Goal: Information Seeking & Learning: Learn about a topic

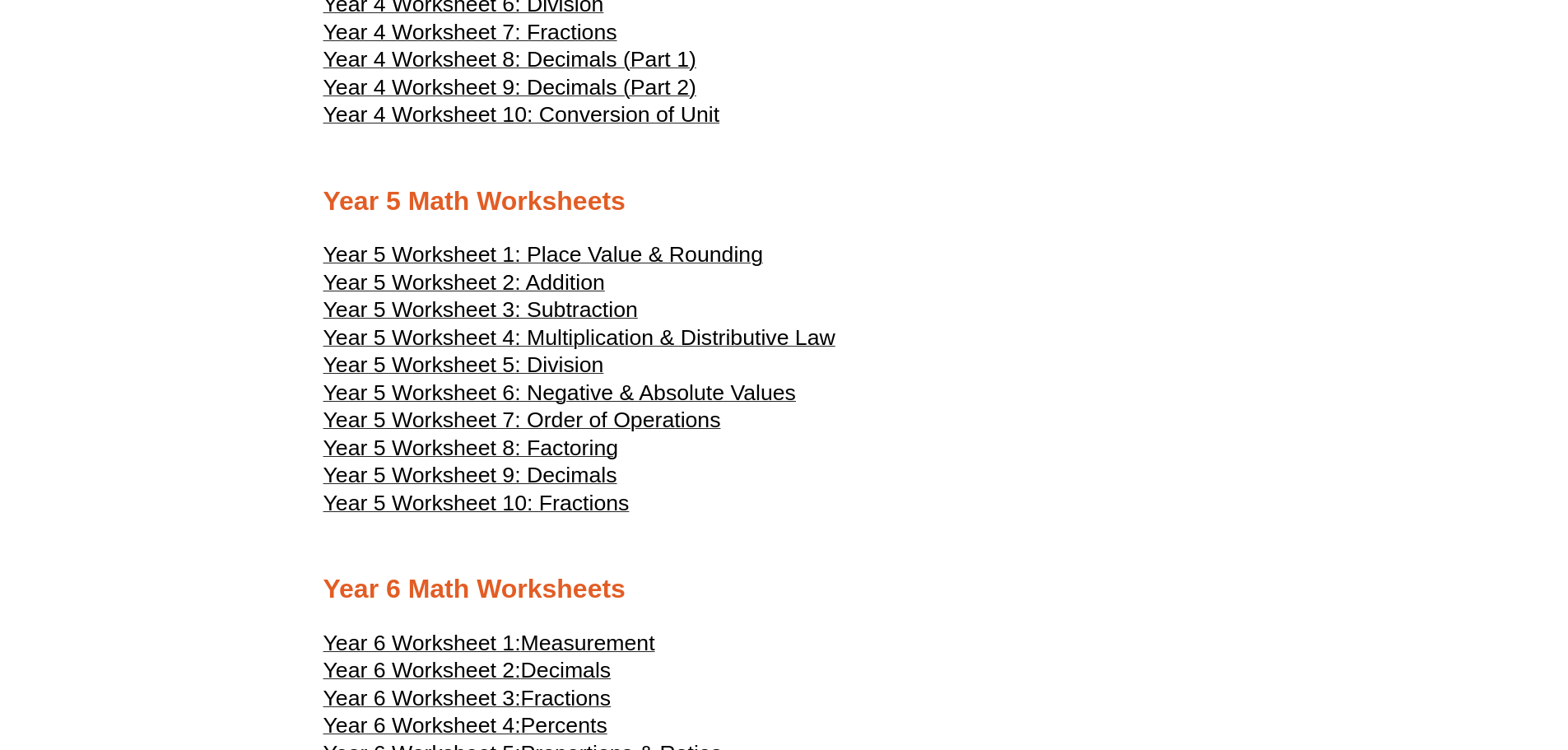
scroll to position [2470, 0]
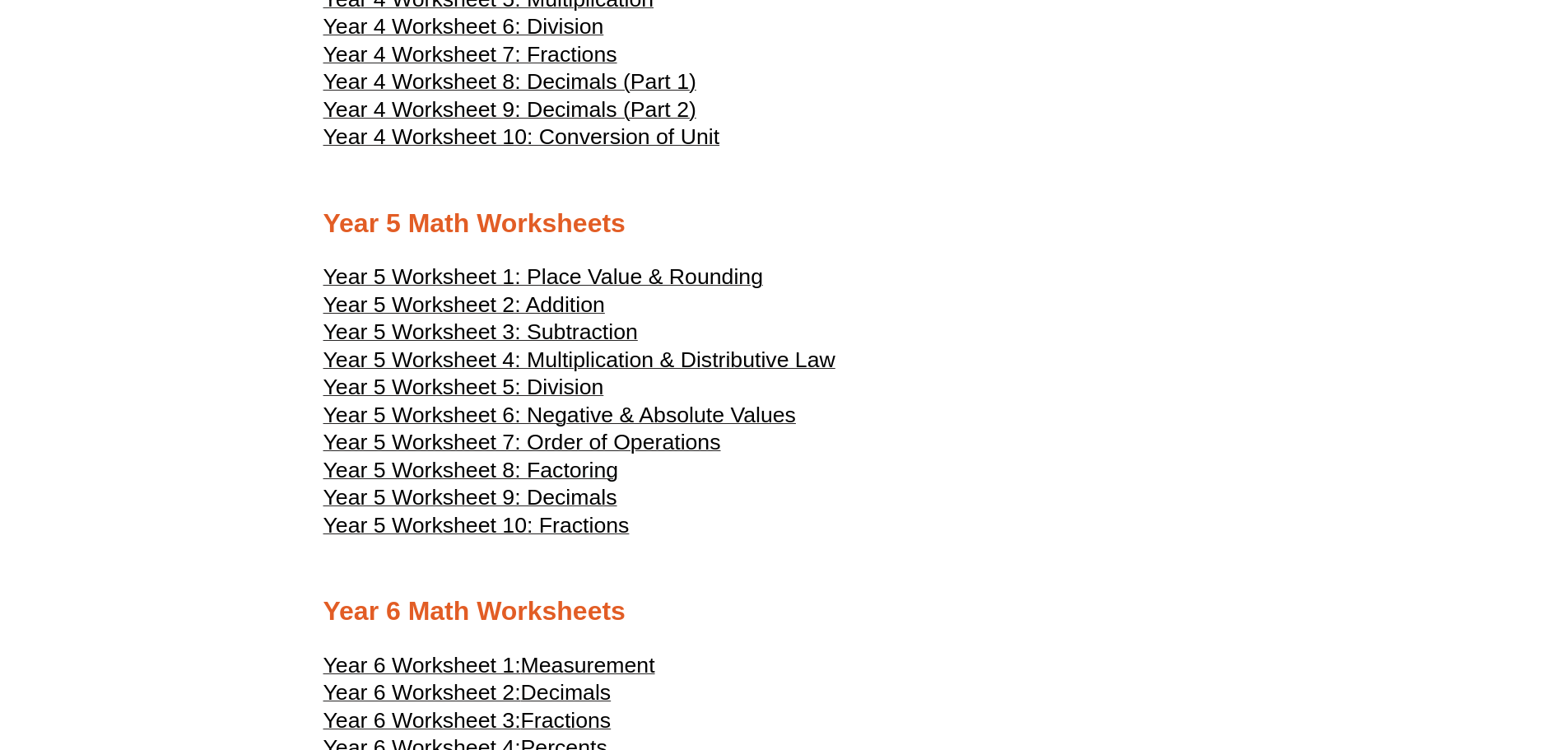
click at [548, 300] on span "Year 5 Worksheet 2: Addition" at bounding box center [464, 305] width 282 height 25
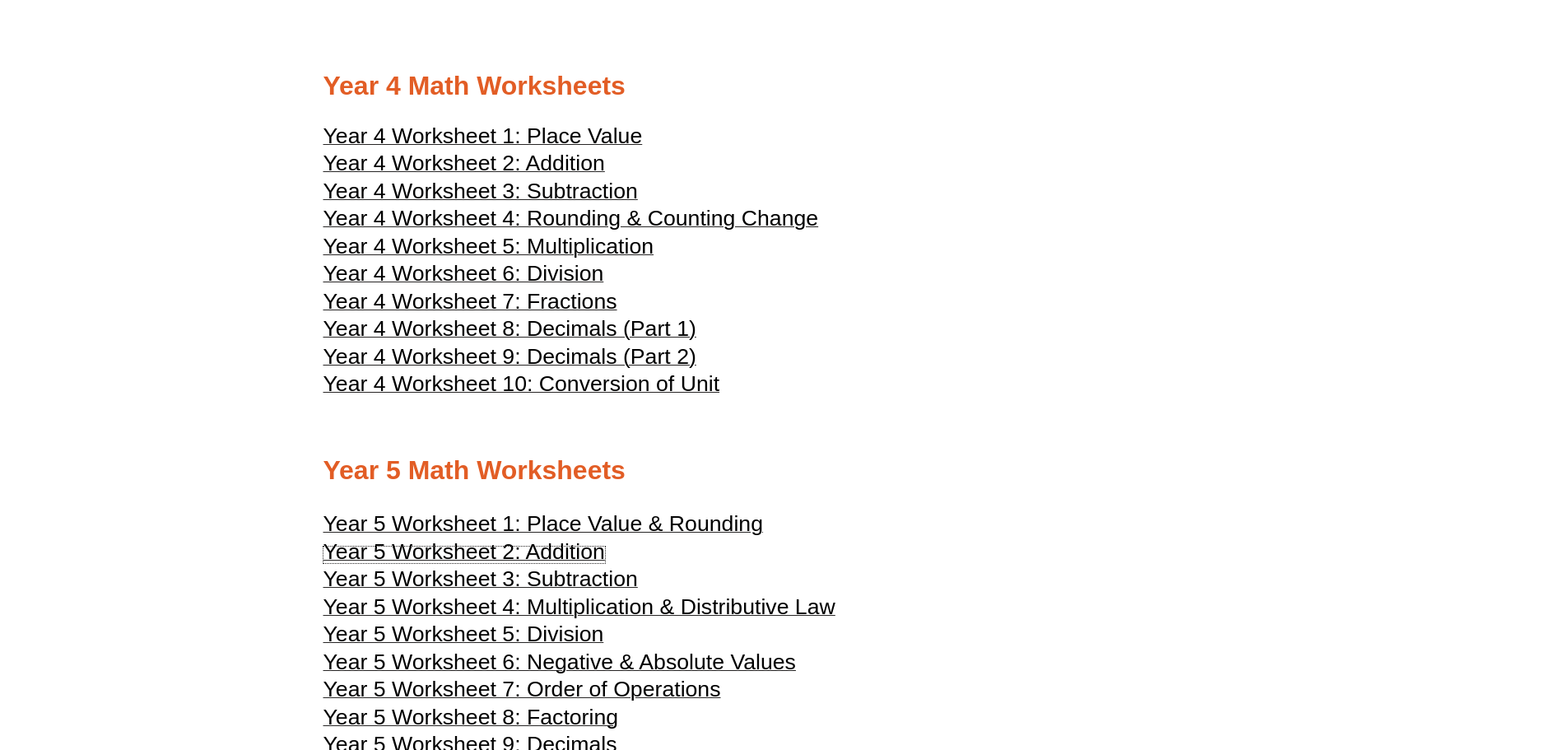
scroll to position [1976, 0]
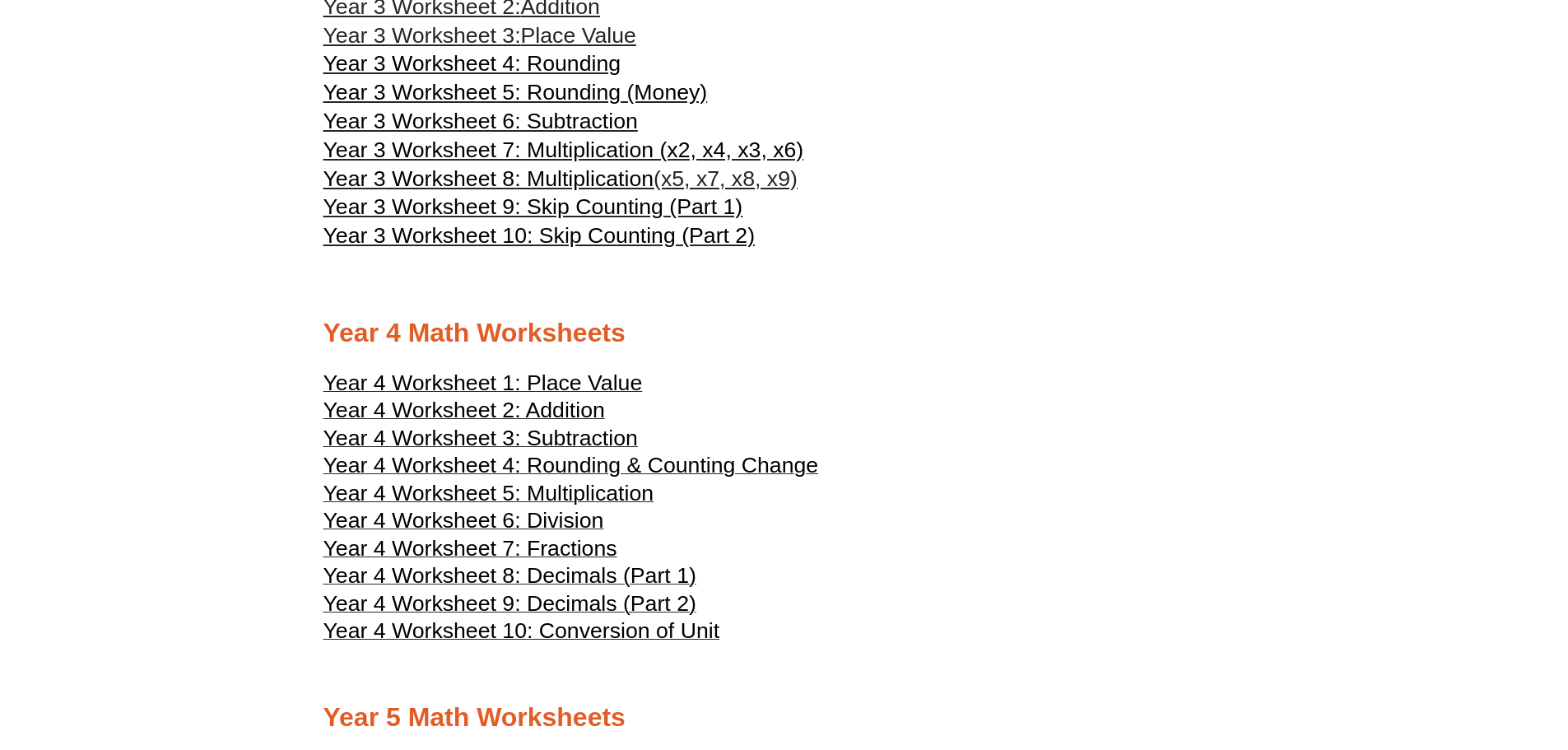
click at [509, 415] on span "Year 4 Worksheet 2: Addition" at bounding box center [464, 410] width 282 height 25
click at [422, 440] on span "Year 4 Worksheet 3: Subtraction" at bounding box center [480, 438] width 314 height 25
click at [481, 381] on span "Year 4 Worksheet 1: Place Value" at bounding box center [483, 383] width 320 height 25
click at [448, 469] on span "Year 4 Worksheet 4: Rounding & Counting Change" at bounding box center [571, 465] width 495 height 25
click at [410, 495] on span "Year 4 Worksheet 5: Multiplication" at bounding box center [488, 494] width 331 height 25
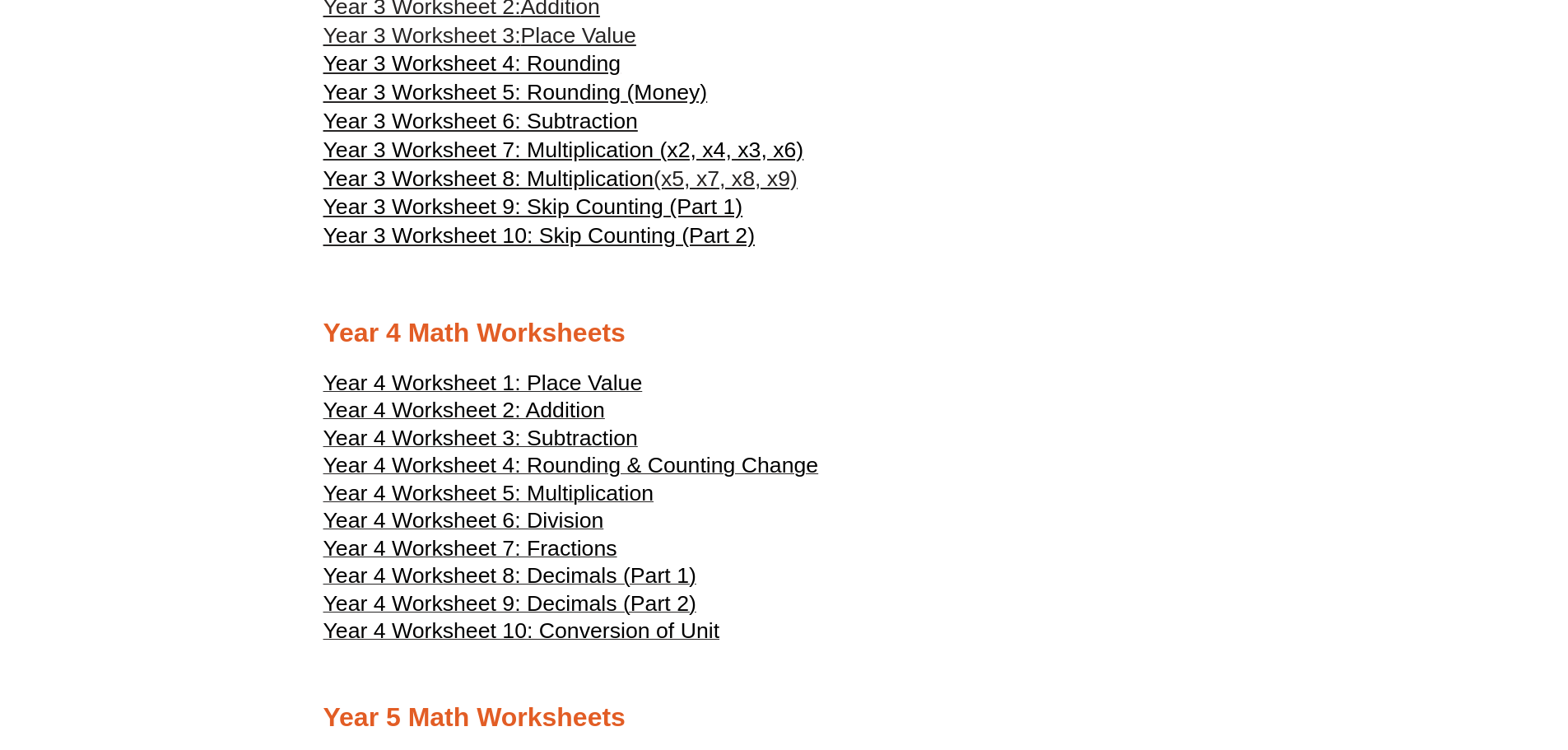
click at [537, 522] on span "Year 4 Worksheet 6: Division" at bounding box center [464, 520] width 281 height 25
click at [429, 547] on span "Year 4 Worksheet 7: Fractions" at bounding box center [470, 548] width 294 height 25
click at [522, 578] on span "Year 4 Worksheet 8: Decimals (Part 1)" at bounding box center [509, 575] width 373 height 25
click at [521, 598] on span "Year 4 Worksheet 9: Decimals (Part 2)" at bounding box center [509, 603] width 373 height 25
click at [477, 631] on span "Year 4 Worksheet 10: Conversion of Unit" at bounding box center [521, 631] width 397 height 25
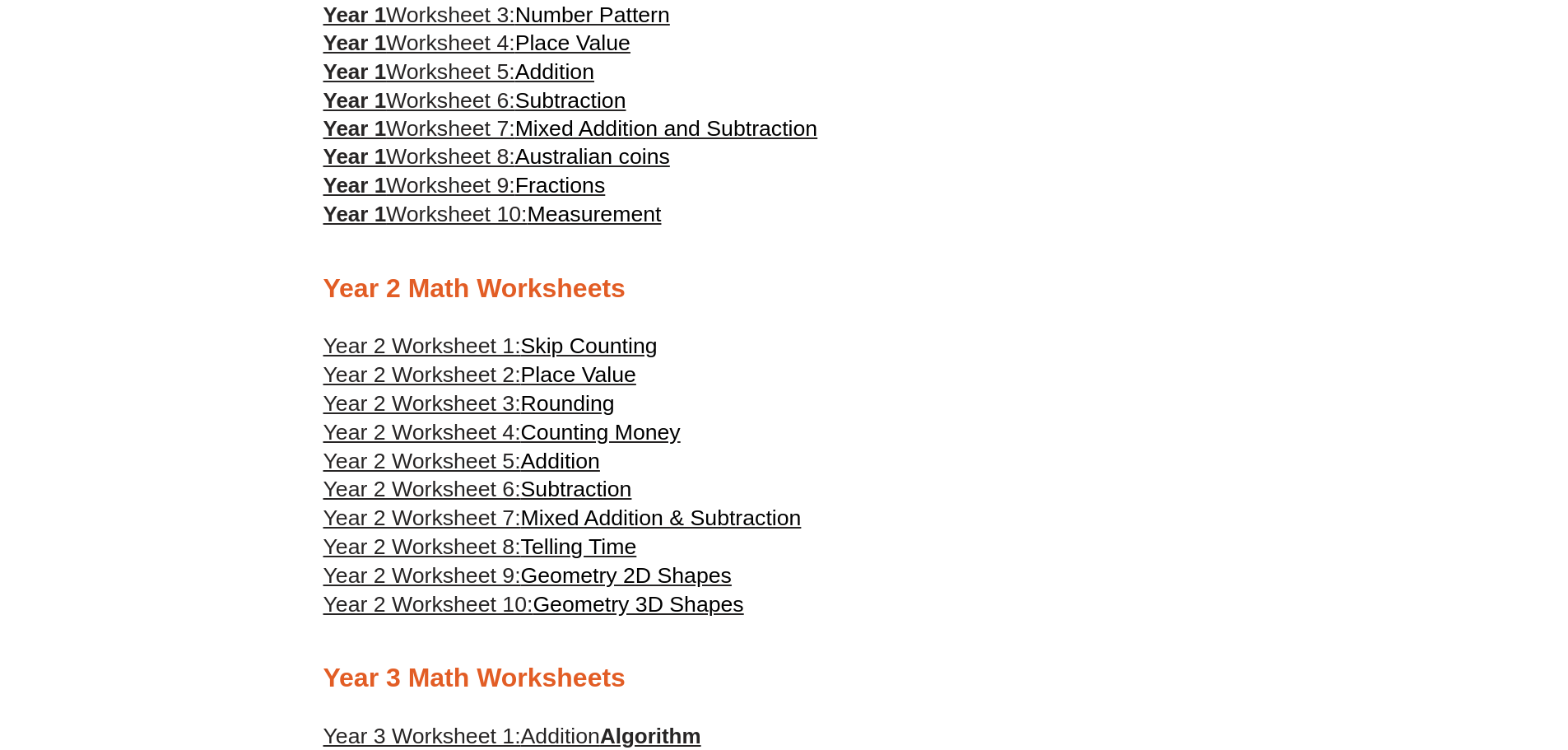
scroll to position [1235, 0]
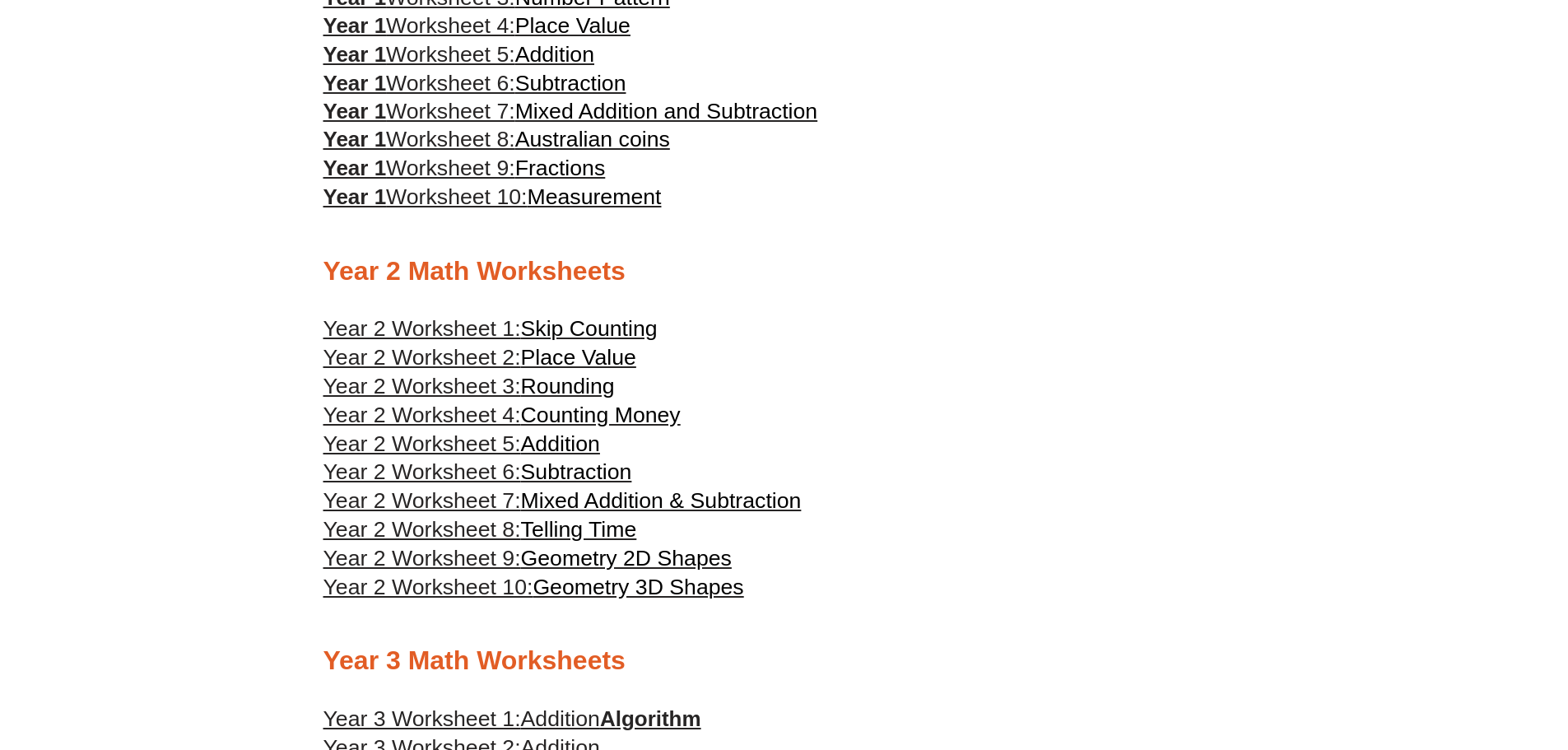
click at [486, 325] on span "Year 2 Worksheet 1:" at bounding box center [421, 328] width 198 height 25
click at [608, 360] on span "Place Value" at bounding box center [578, 357] width 115 height 25
click at [497, 390] on span "Year 2 Worksheet 3:" at bounding box center [421, 386] width 198 height 25
click at [601, 415] on span "Counting Money" at bounding box center [601, 415] width 160 height 25
click at [551, 440] on span "Addition" at bounding box center [560, 444] width 79 height 25
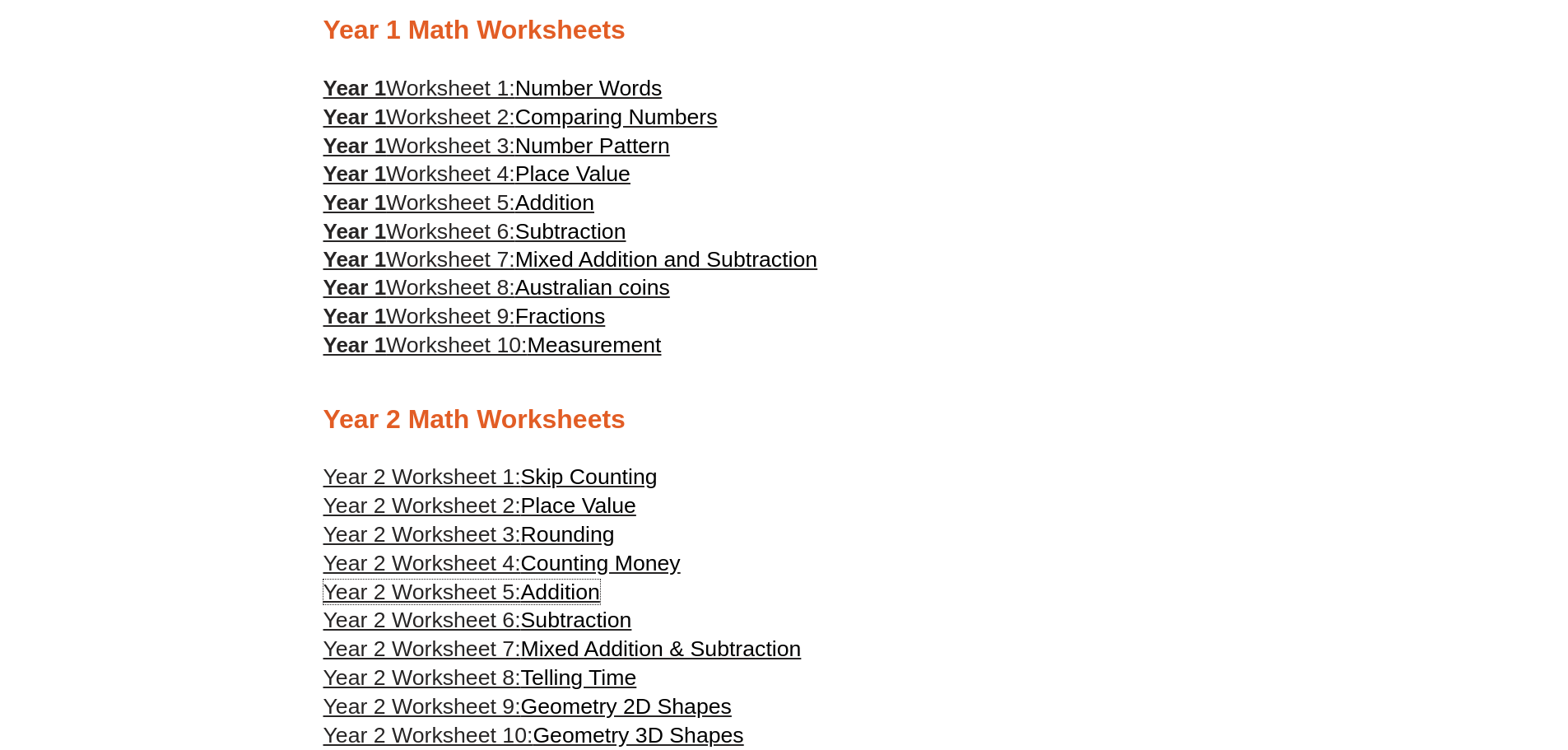
scroll to position [988, 0]
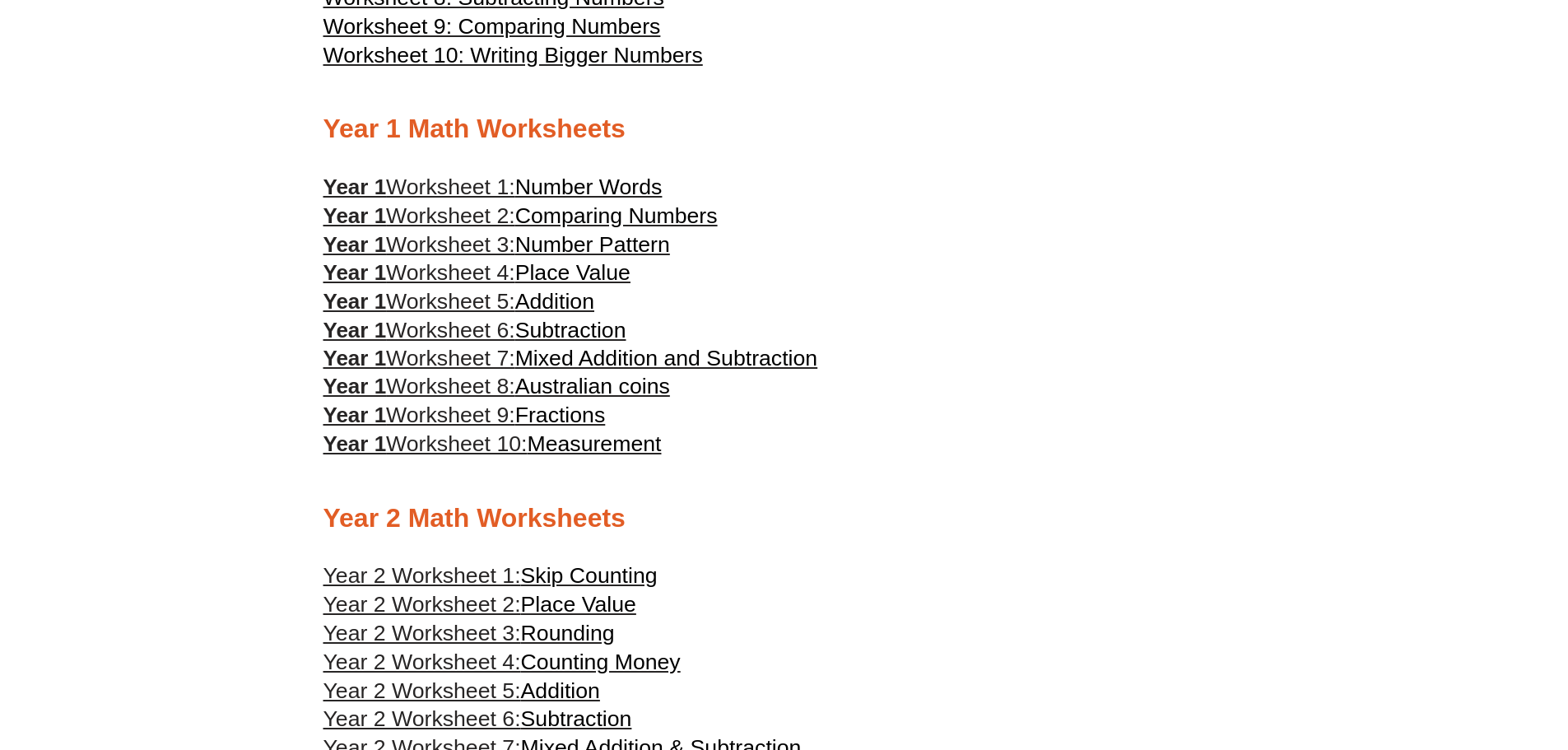
click at [508, 335] on span "Worksheet 6:" at bounding box center [450, 330] width 129 height 25
click at [537, 357] on span "Mixed Addition and Subtraction" at bounding box center [666, 358] width 303 height 25
click at [536, 379] on span "Australian coins" at bounding box center [593, 386] width 155 height 25
click at [572, 415] on span "Fractions" at bounding box center [560, 415] width 90 height 25
click at [503, 439] on span "Worksheet 10:" at bounding box center [457, 444] width 140 height 25
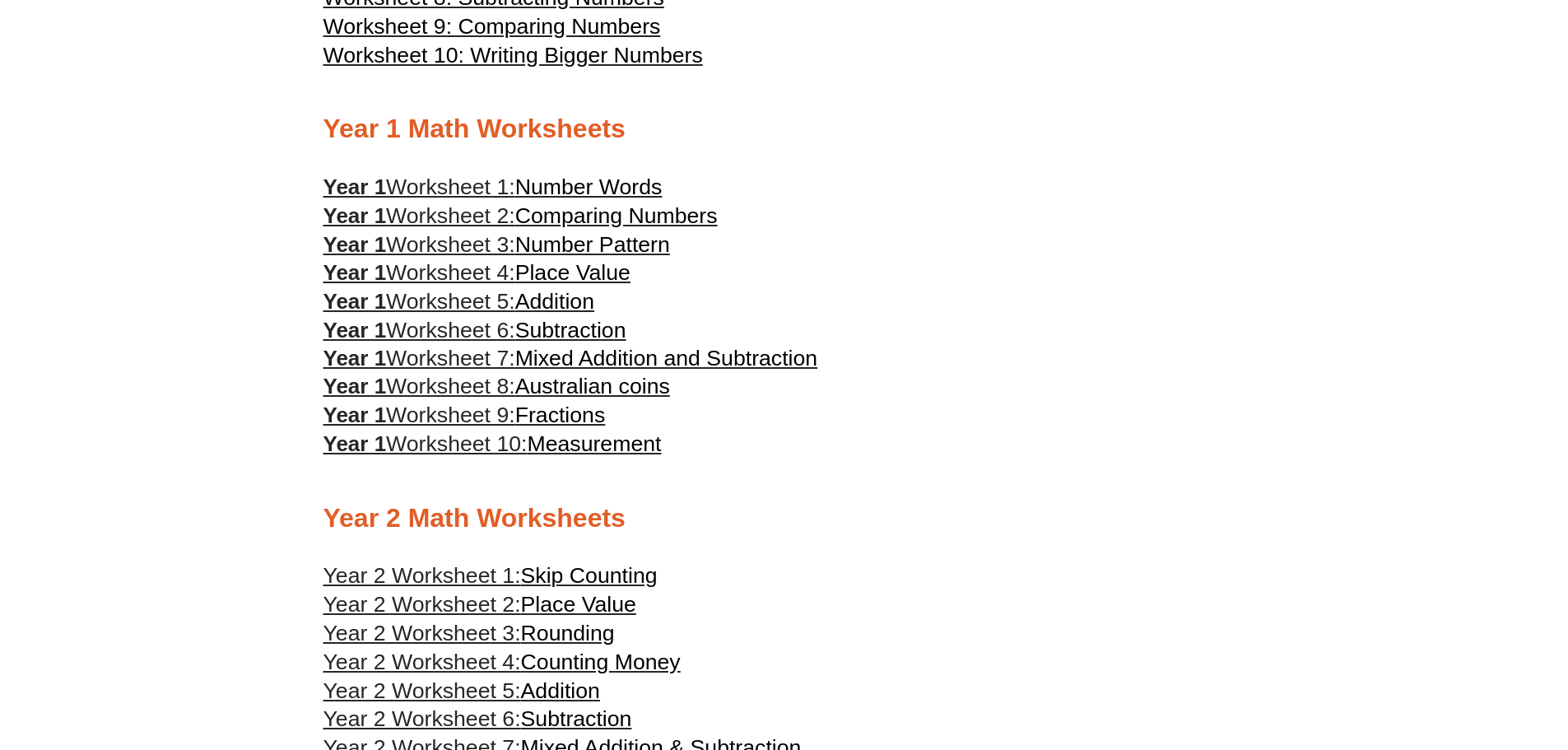
click at [562, 189] on span "Number Words" at bounding box center [589, 187] width 147 height 25
click at [587, 216] on span "Comparing Numbers" at bounding box center [616, 216] width 203 height 25
click at [477, 246] on span "Worksheet 3:" at bounding box center [450, 244] width 129 height 25
click at [428, 275] on span "Worksheet 4:" at bounding box center [450, 272] width 129 height 25
click at [583, 308] on span "Addition" at bounding box center [555, 301] width 79 height 25
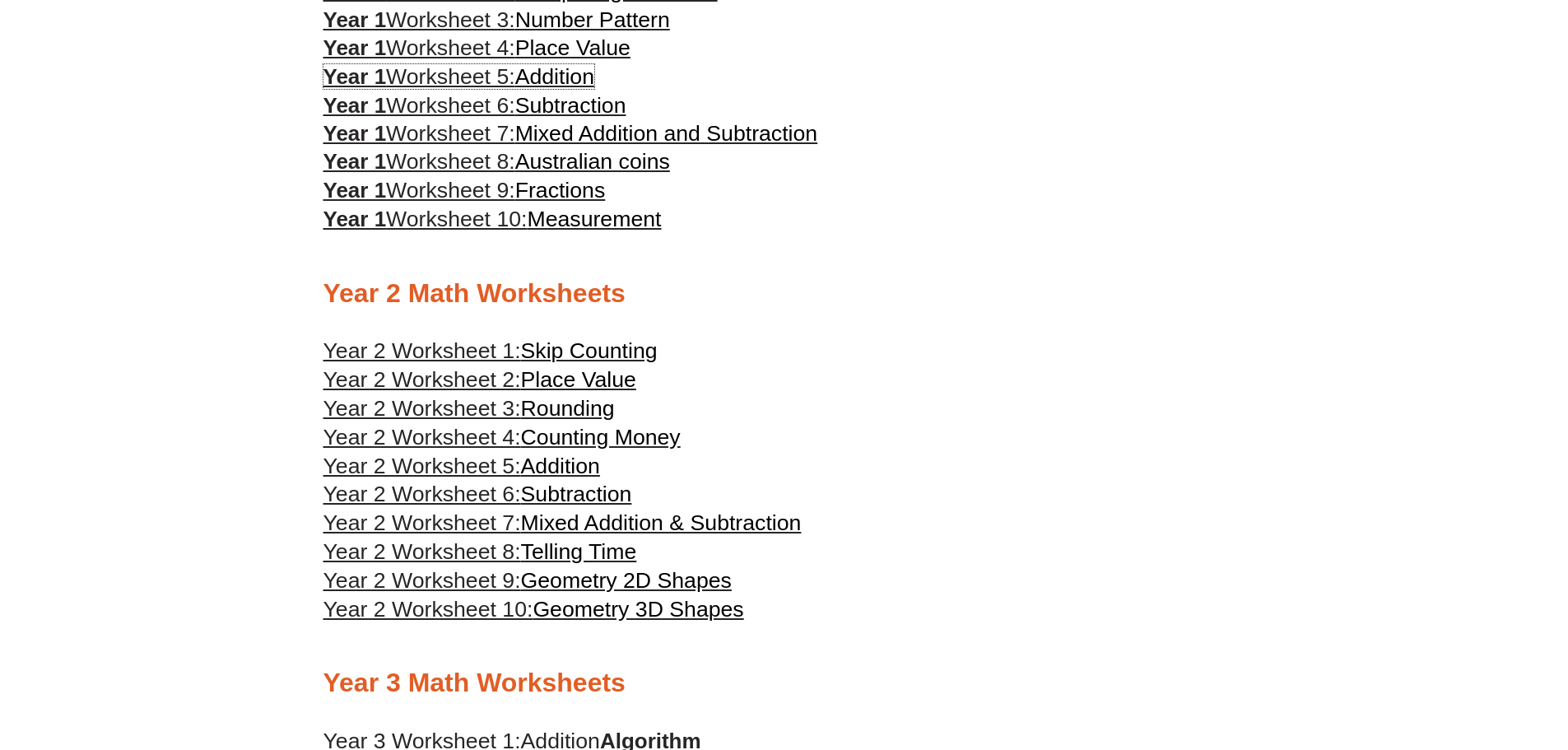
scroll to position [1235, 0]
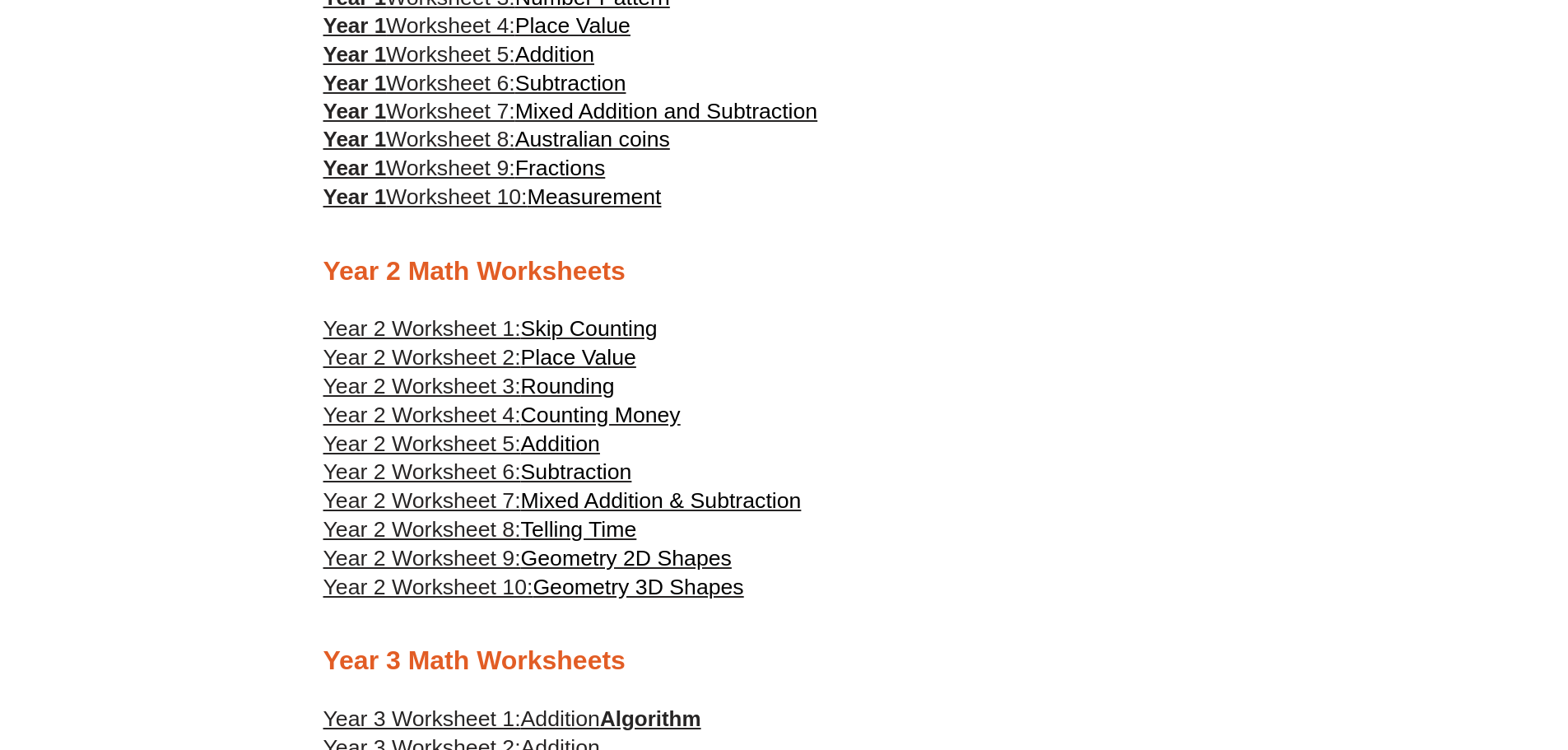
click at [534, 587] on span "Year 2 Worksheet 10:" at bounding box center [428, 587] width 210 height 25
click at [521, 554] on span "Year 2 Worksheet 9:" at bounding box center [421, 559] width 198 height 25
click at [541, 531] on span "Telling Time" at bounding box center [579, 530] width 116 height 25
click at [586, 501] on span "Mixed Addition & Subtraction" at bounding box center [661, 501] width 281 height 25
click at [538, 471] on span "Subtraction" at bounding box center [576, 472] width 111 height 25
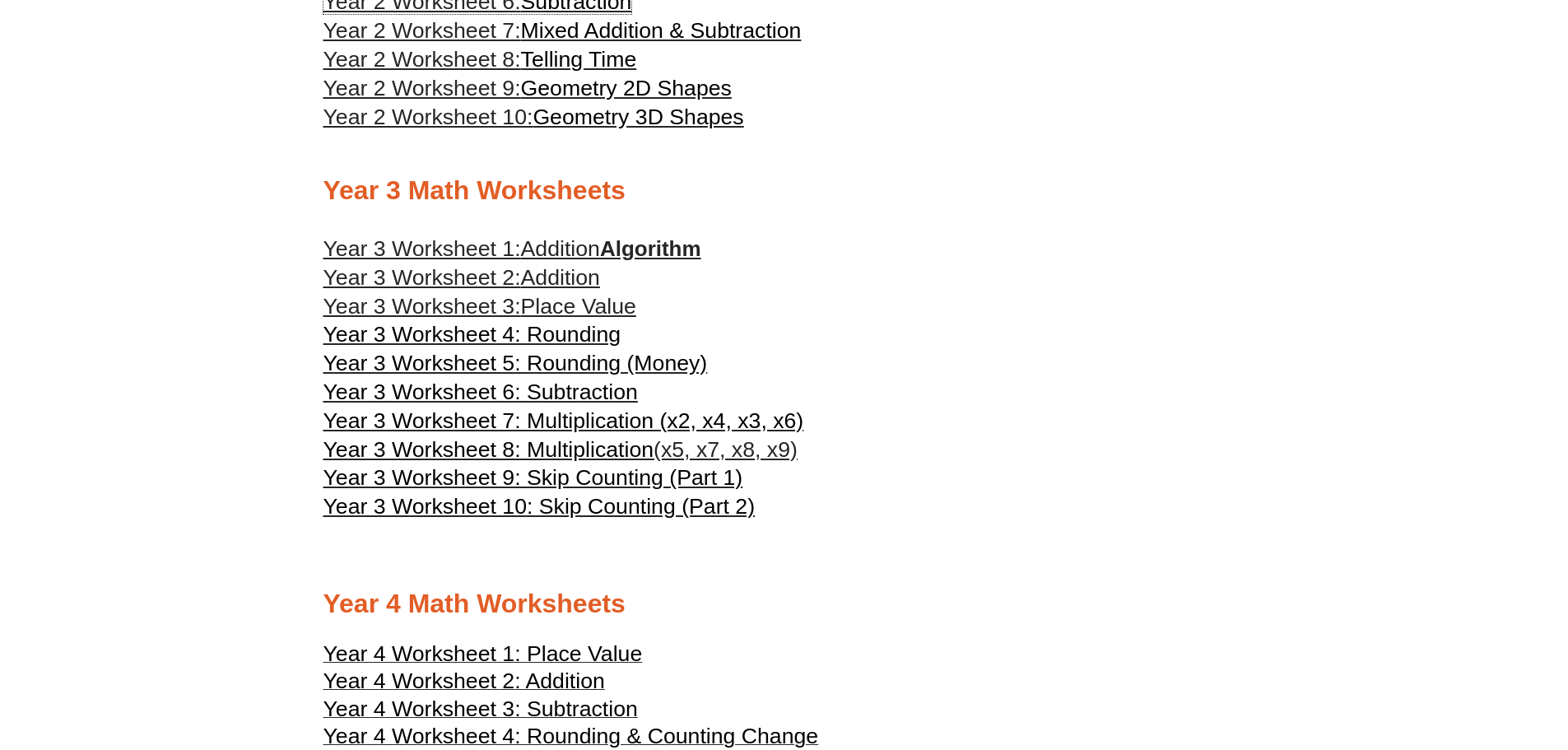
scroll to position [1729, 0]
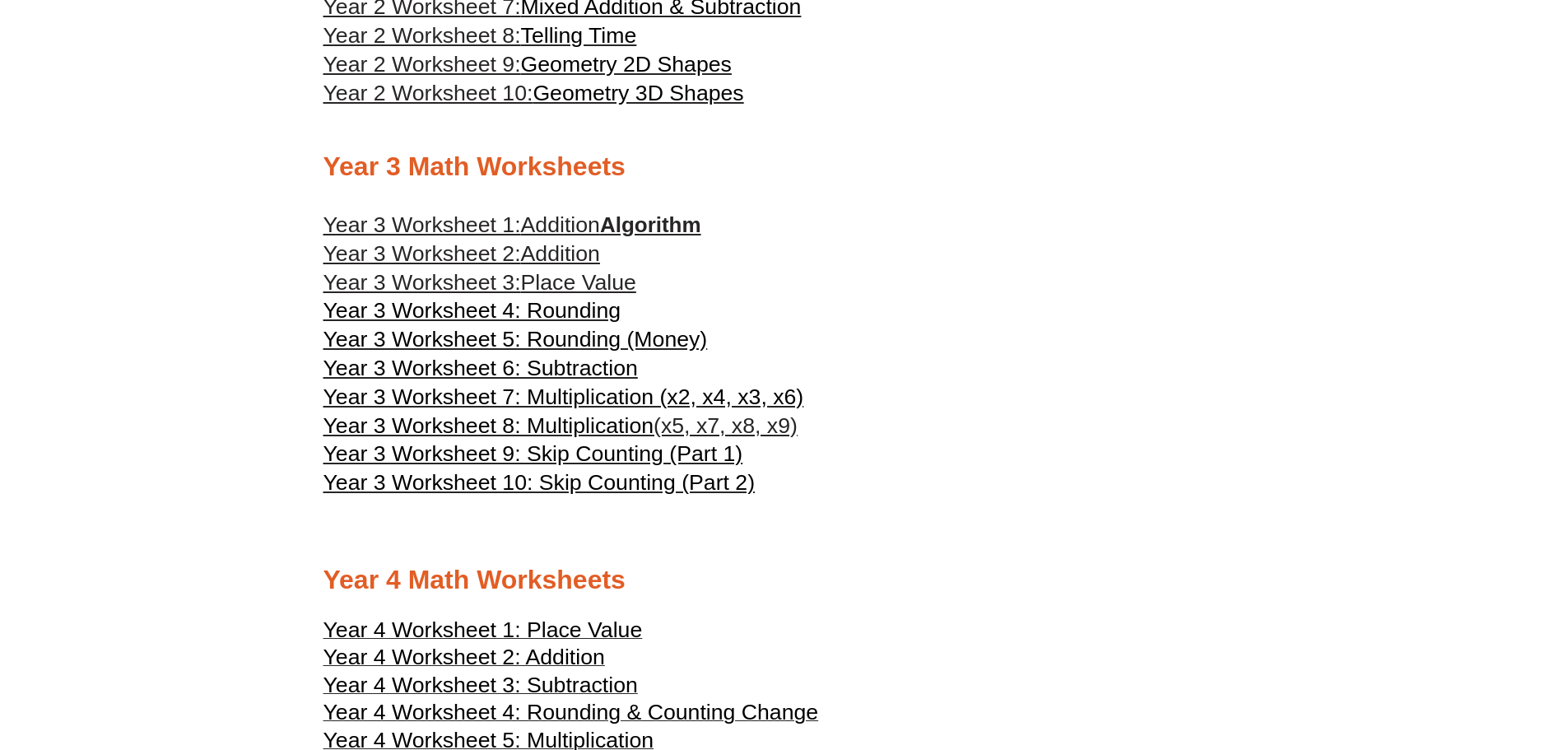
click at [600, 222] on span "Addition" at bounding box center [560, 225] width 79 height 25
click at [553, 256] on span "Addition" at bounding box center [560, 254] width 79 height 25
click at [604, 285] on span "Place Value" at bounding box center [578, 283] width 115 height 25
click at [501, 304] on span "Year 3 Worksheet 4: Rounding" at bounding box center [471, 310] width 298 height 25
click at [496, 338] on span "Year 3 Worksheet 5: Rounding (Money)" at bounding box center [515, 339] width 385 height 25
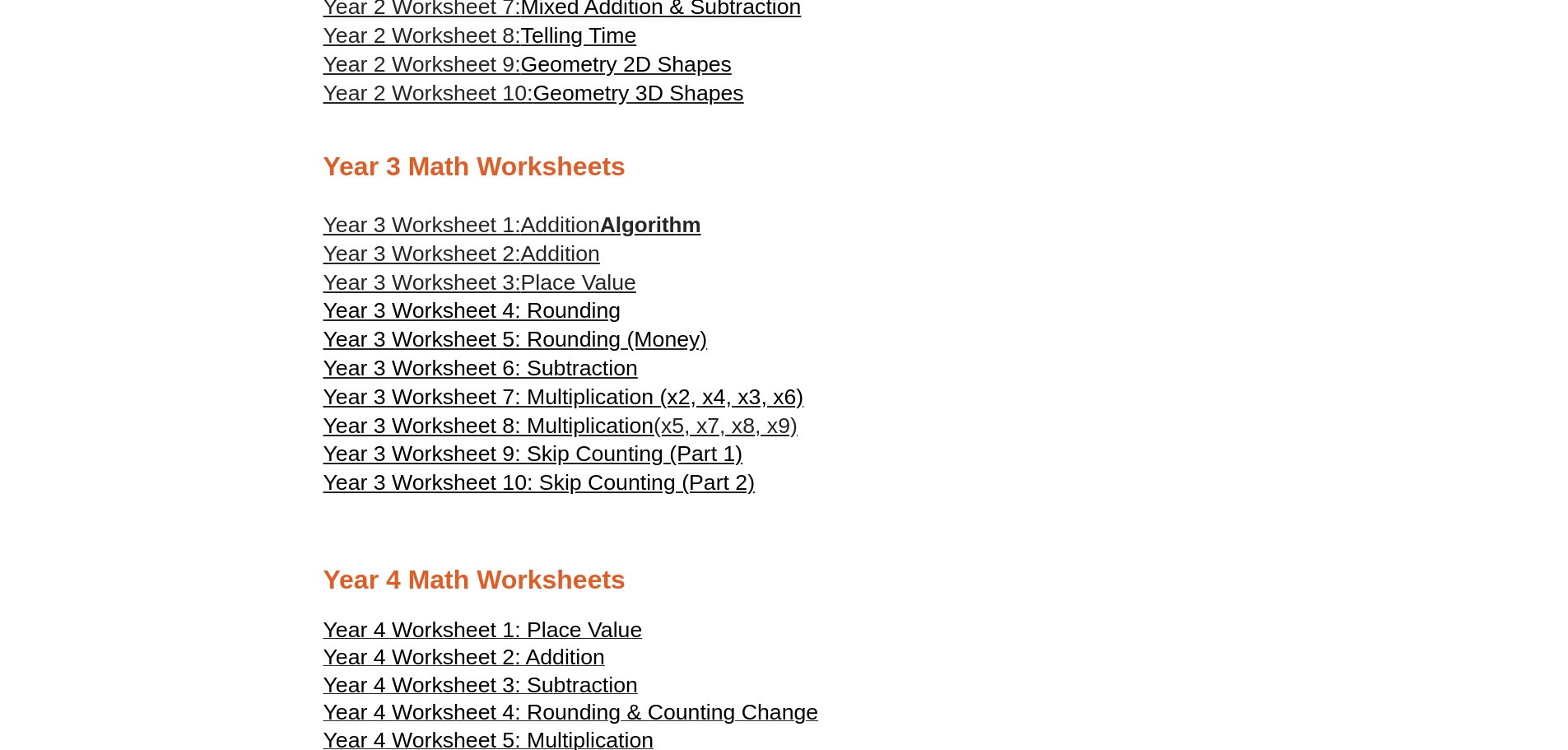
click at [445, 363] on span "Year 3 Worksheet 6: Subtraction" at bounding box center [480, 368] width 314 height 25
click at [513, 388] on span "Year 3 Worksheet 7: Multiplication (x2, x4, x3, x6)" at bounding box center [564, 397] width 481 height 25
click at [536, 423] on span "Year 3 Worksheet 8: Multiplication" at bounding box center [488, 426] width 331 height 25
click at [525, 461] on span "Year 3 Worksheet 9: Skip Counting (Part 1)" at bounding box center [533, 454] width 420 height 25
click at [648, 487] on span "Year 3 Worksheet 10: Skip Counting (Part 2)" at bounding box center [539, 482] width 432 height 25
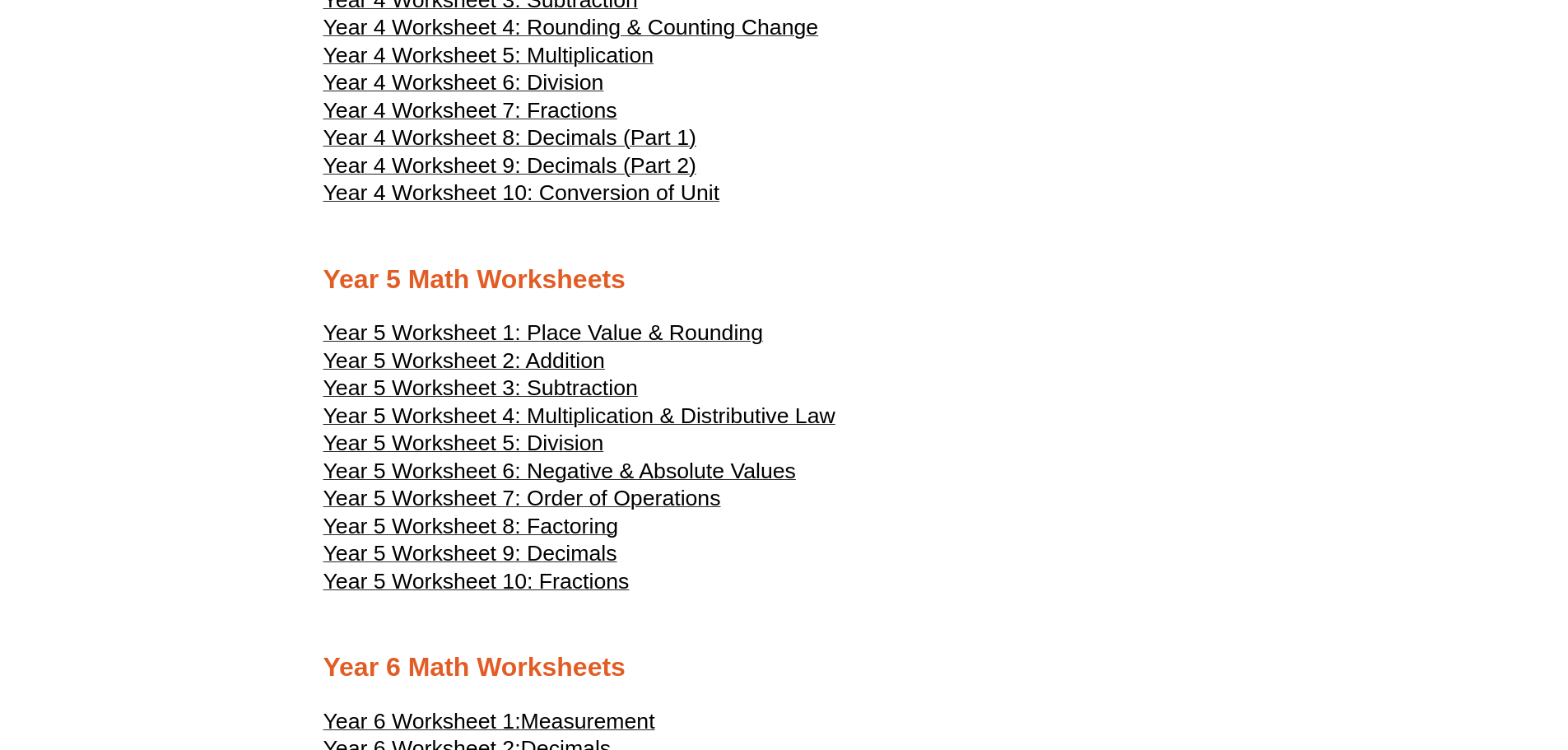
scroll to position [2470, 0]
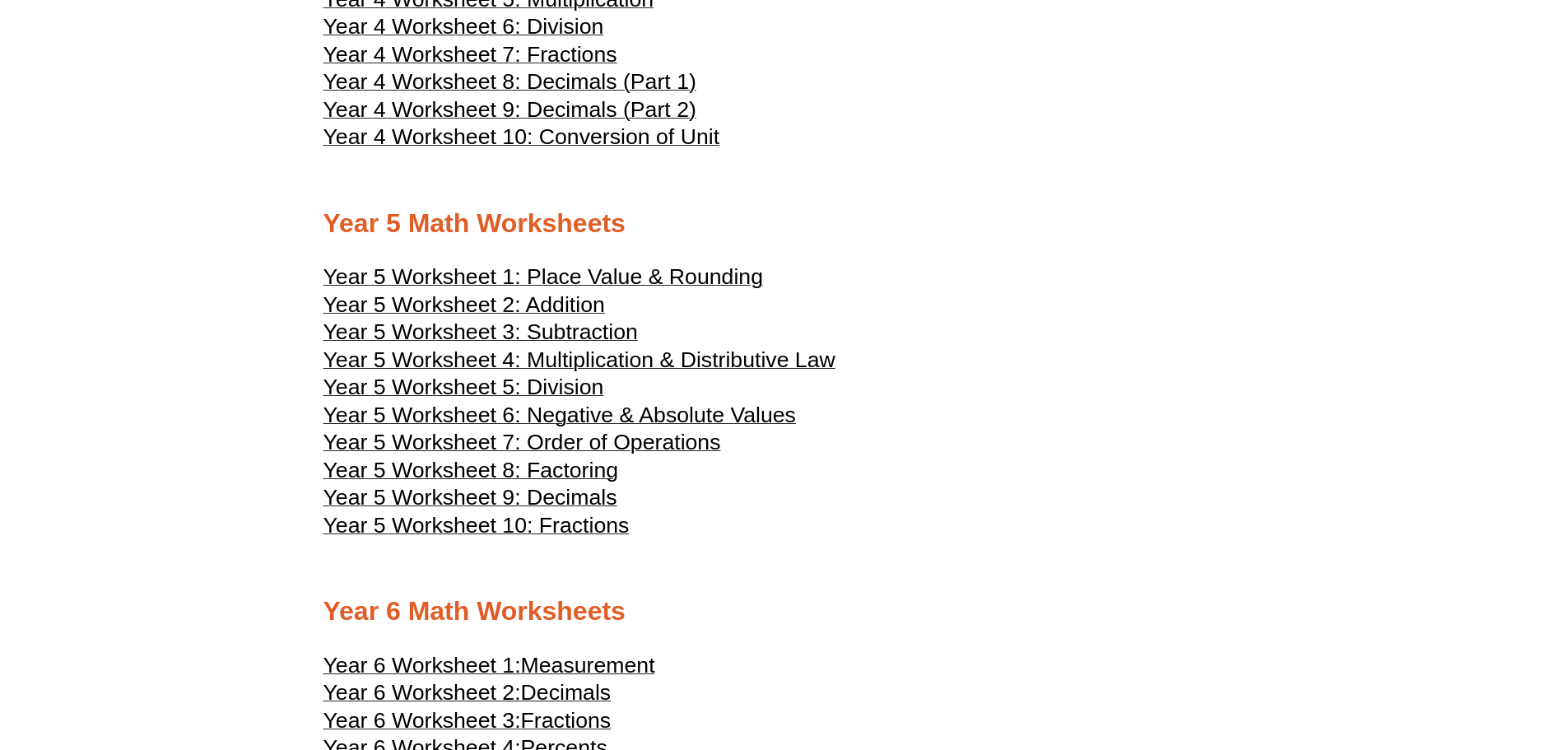
click at [560, 276] on span "Year 5 Worksheet 1: Place Value & Rounding" at bounding box center [543, 277] width 440 height 25
click at [493, 301] on span "Year 5 Worksheet 2: Addition" at bounding box center [464, 305] width 282 height 25
click at [545, 327] on span "Year 5 Worksheet 3: Subtraction" at bounding box center [480, 332] width 314 height 25
click at [600, 357] on span "Year 5 Worksheet 4: Multiplication & Distributive Law" at bounding box center [579, 360] width 512 height 25
click at [590, 385] on span "Year 5 Worksheet 5: Division" at bounding box center [464, 387] width 281 height 25
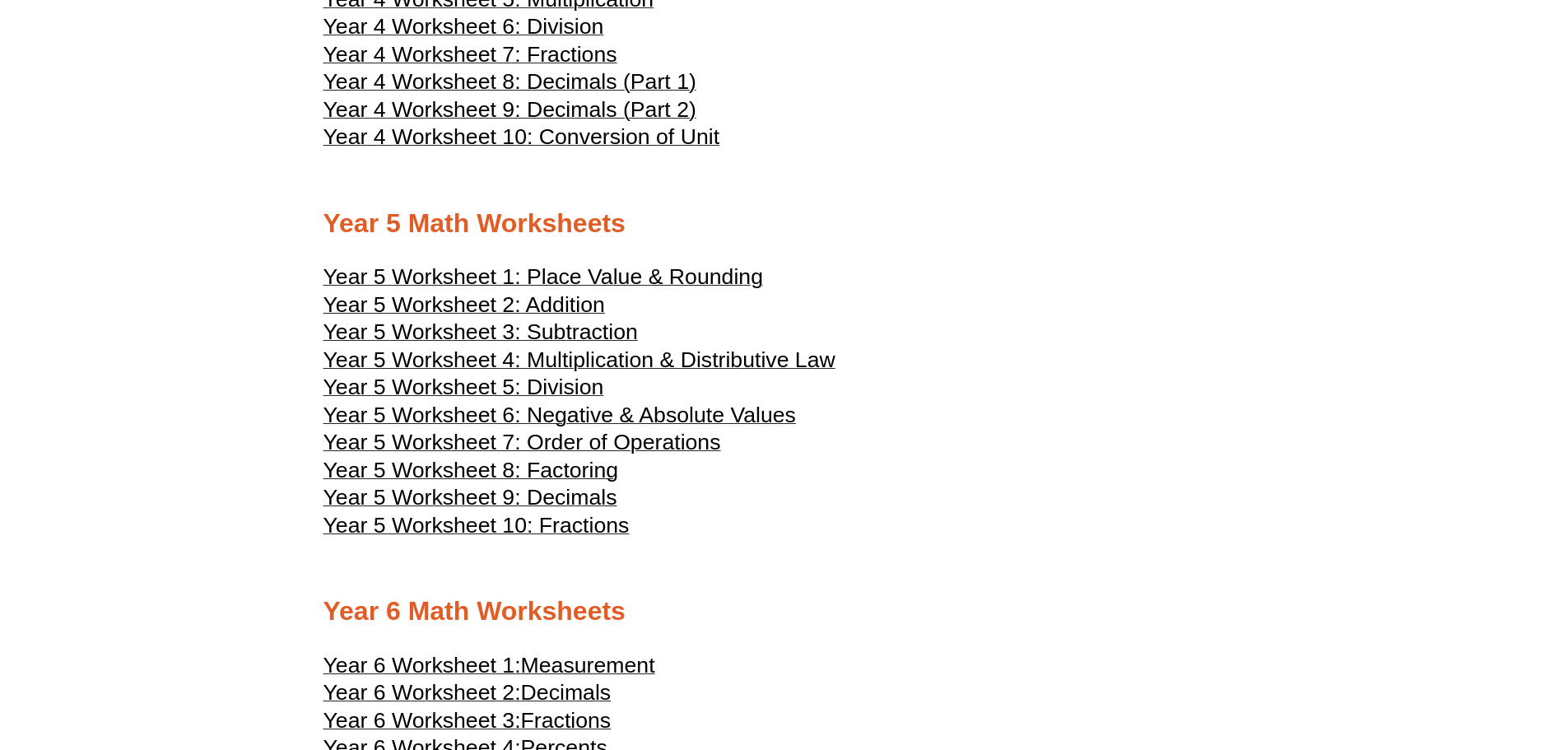
click at [681, 412] on span "Year 5 Worksheet 6: Negative & Absolute Values" at bounding box center [559, 415] width 472 height 25
click at [524, 444] on span "Year 5 Worksheet 7: Order of Operations" at bounding box center [521, 442] width 398 height 25
click at [573, 471] on span "Year 5 Worksheet 8: Factoring" at bounding box center [471, 470] width 296 height 25
click at [553, 497] on span "Year 5 Worksheet 9: Decimals" at bounding box center [470, 497] width 294 height 25
click at [536, 526] on span "Year 5 Worksheet 10: Fractions" at bounding box center [476, 525] width 306 height 25
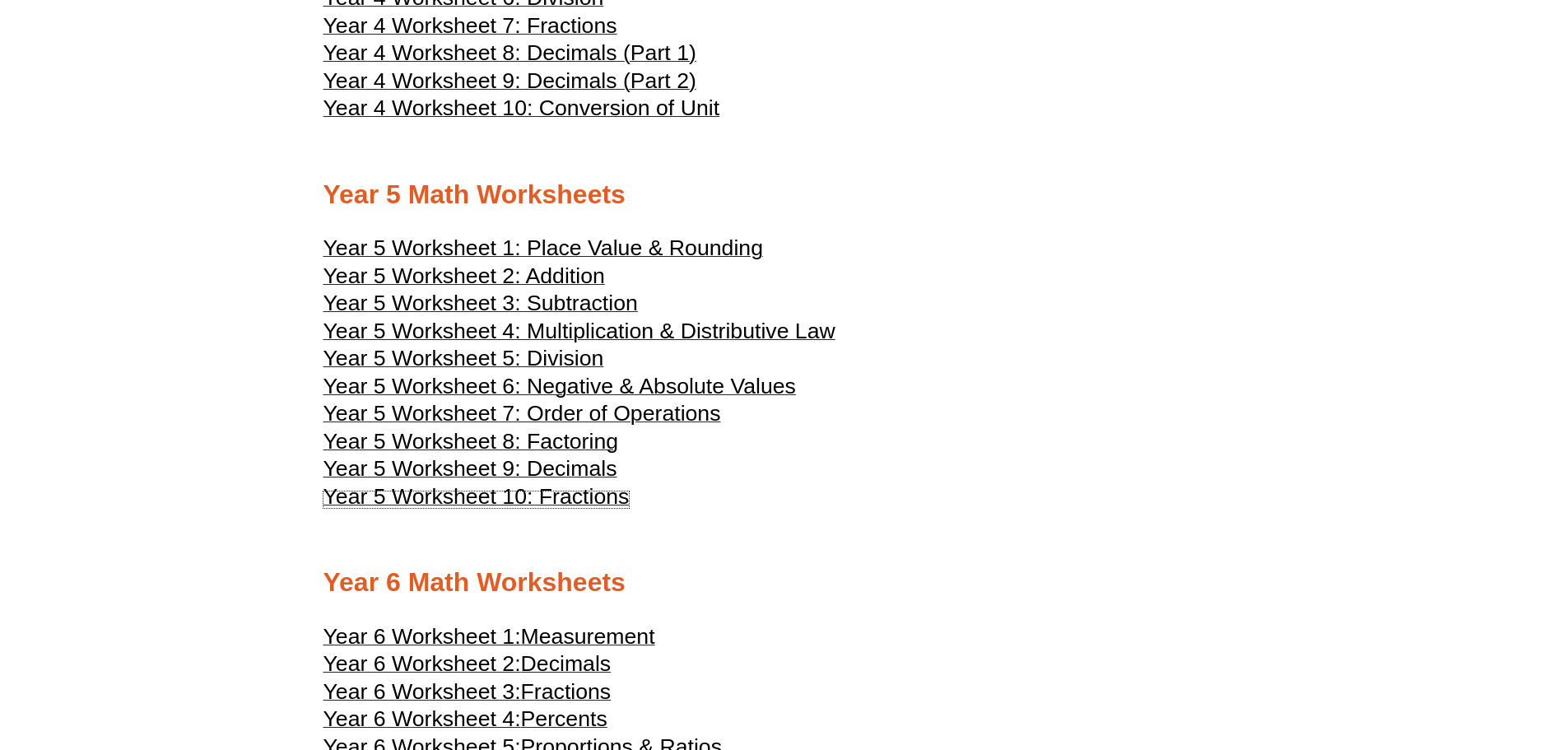
scroll to position [2964, 0]
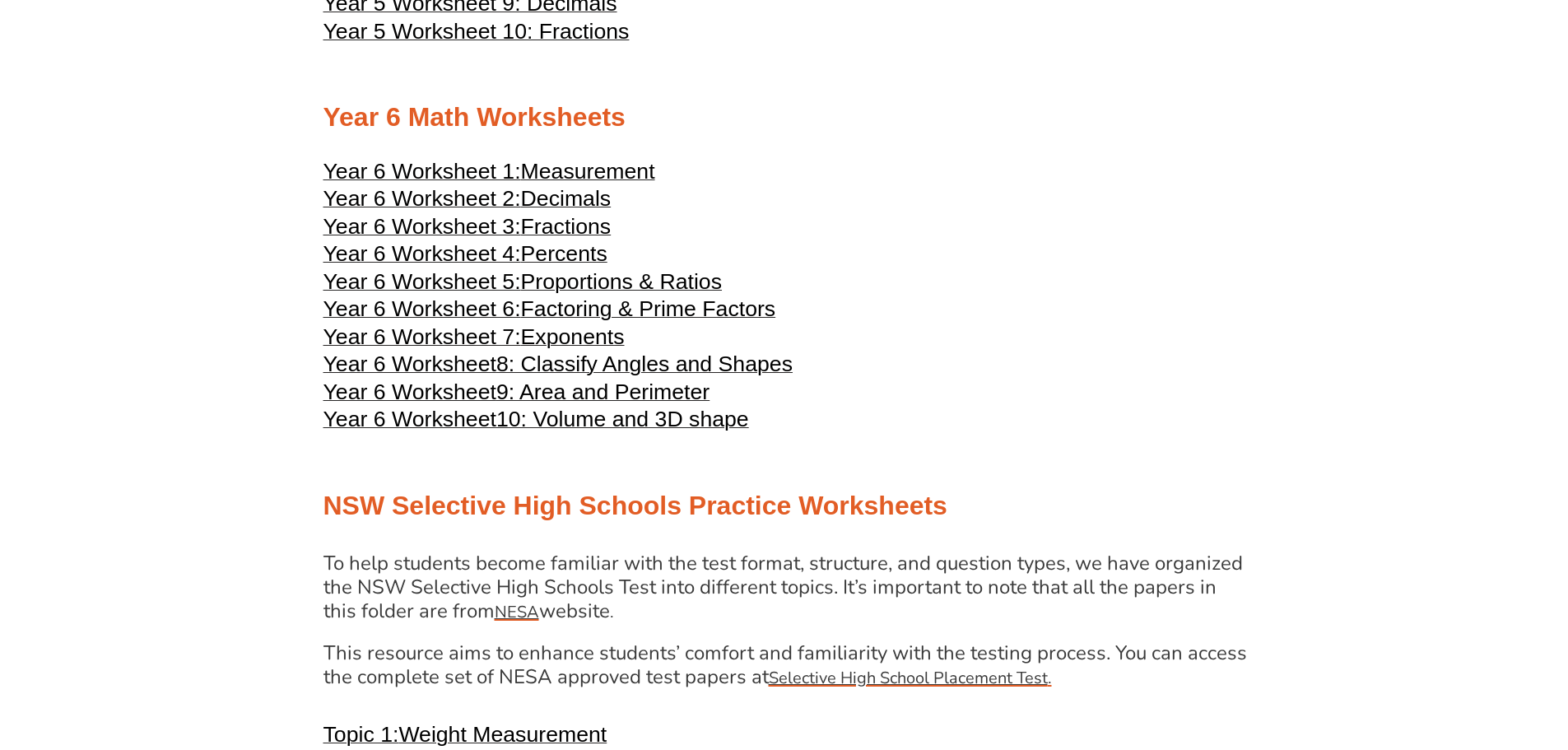
click at [565, 169] on span "Measurement" at bounding box center [587, 171] width 134 height 25
drag, startPoint x: 567, startPoint y: 185, endPoint x: 561, endPoint y: 193, distance: 10.0
click at [573, 198] on span "Decimals" at bounding box center [565, 198] width 90 height 25
click at [555, 225] on span "Fractions" at bounding box center [565, 227] width 90 height 25
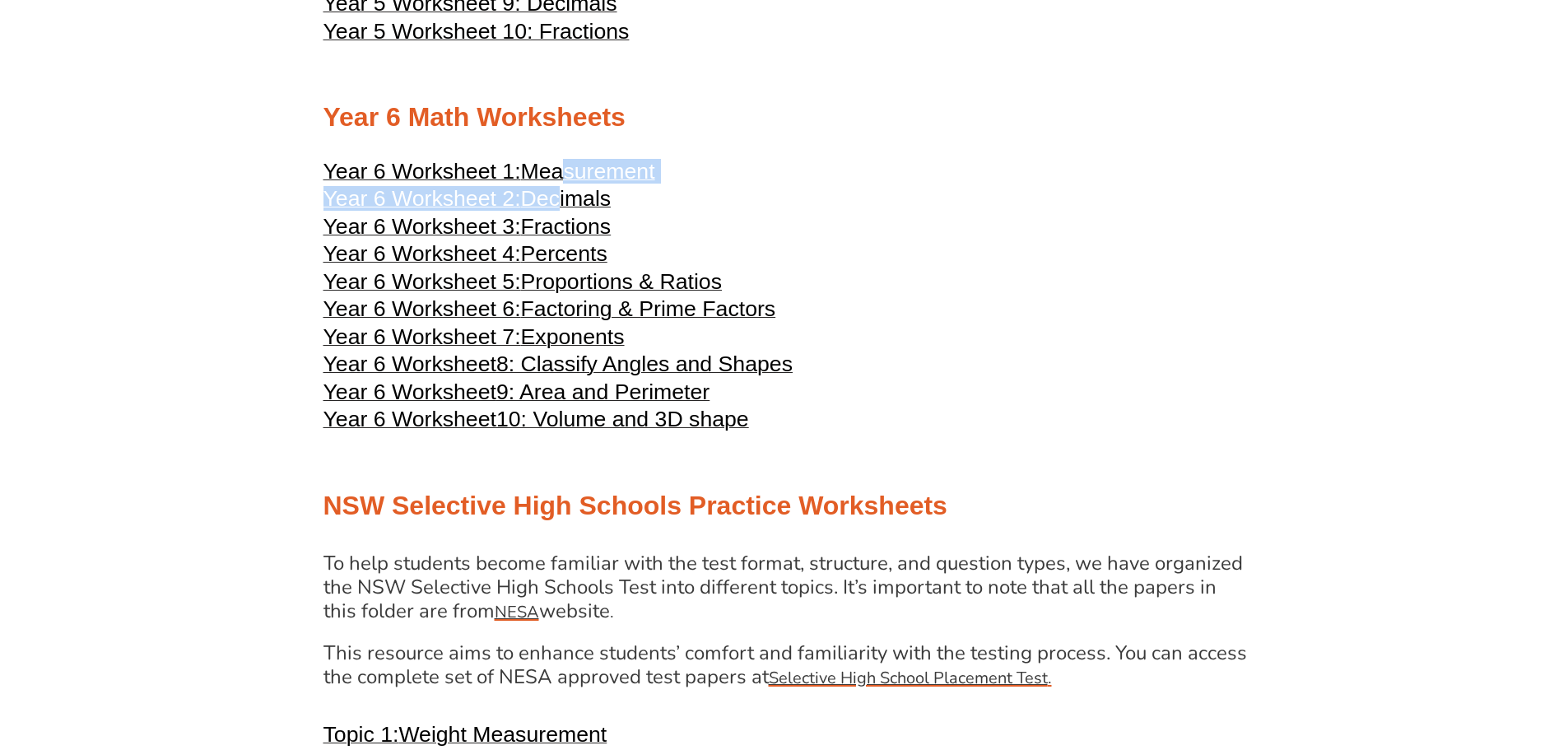
click at [447, 251] on span "Year 6 Worksheet 4:" at bounding box center [421, 254] width 198 height 25
click at [558, 273] on span "Proportions & Ratios" at bounding box center [621, 282] width 201 height 25
click at [538, 312] on span "Factoring & Prime Factors" at bounding box center [648, 309] width 255 height 25
click at [533, 333] on span "Exponents" at bounding box center [572, 336] width 104 height 25
click at [438, 359] on span "Year 6 Worksheet" at bounding box center [409, 364] width 173 height 25
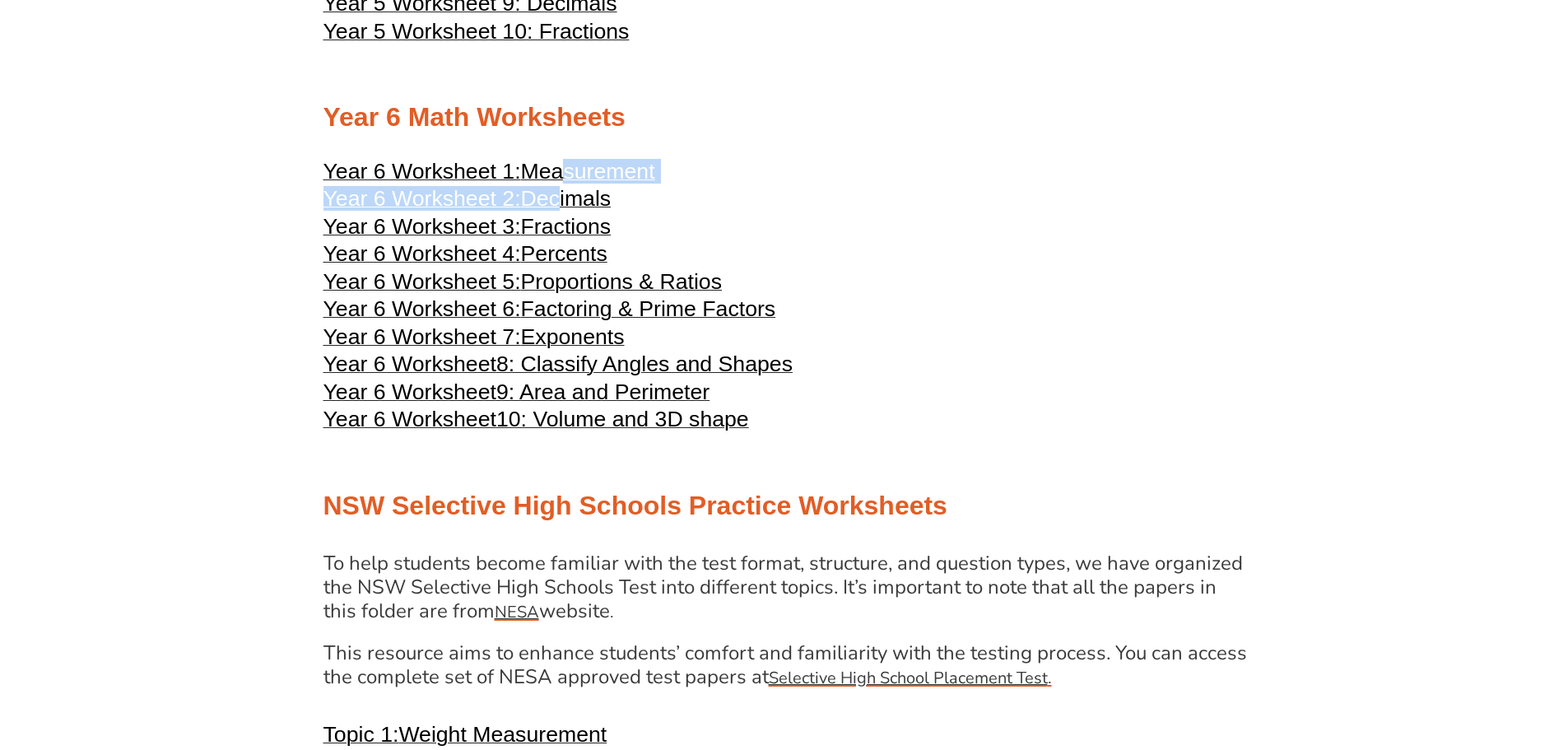
click at [540, 391] on span "9: Area and Perimeter" at bounding box center [602, 392] width 213 height 25
click at [508, 402] on span "9: Area and Perimeter" at bounding box center [602, 392] width 213 height 25
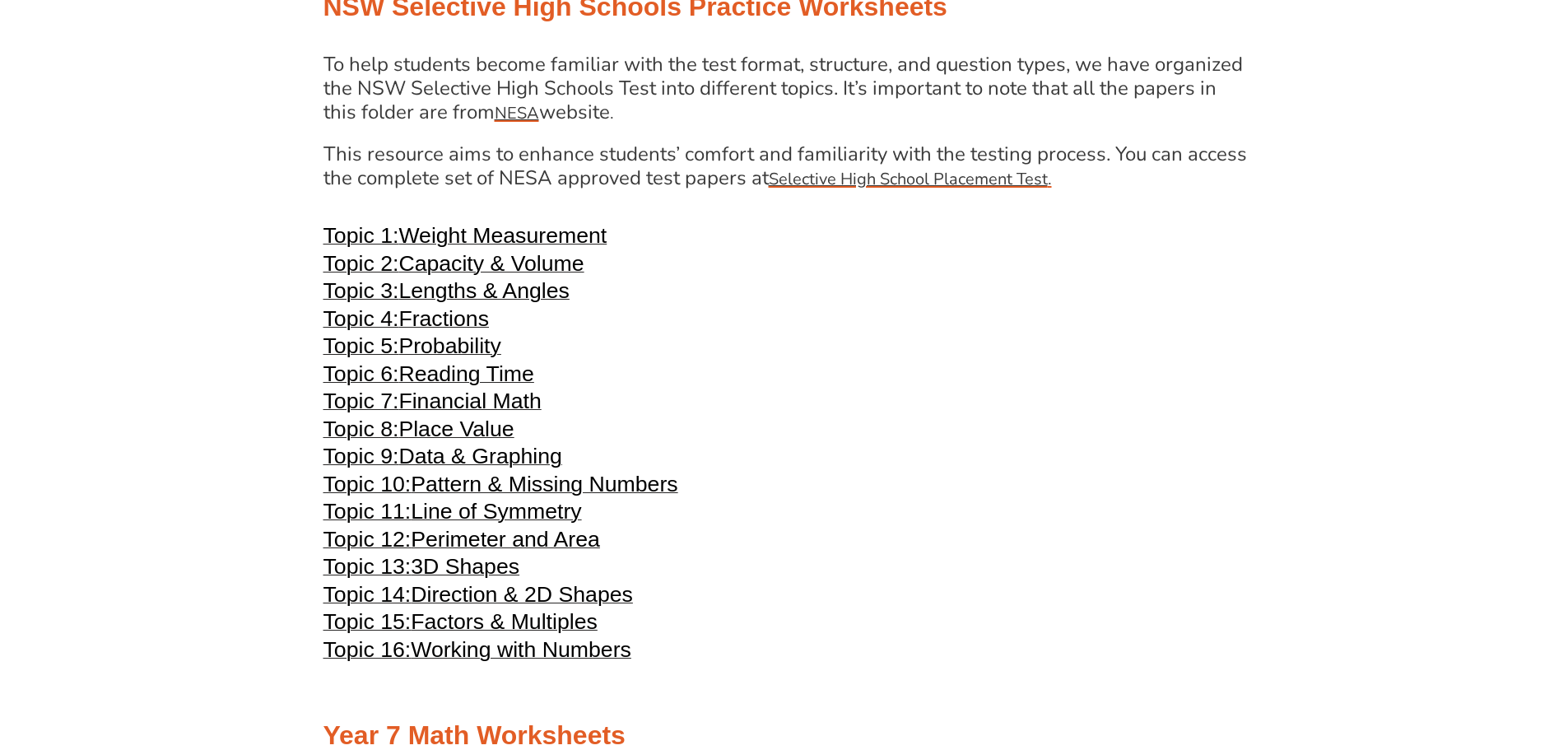
scroll to position [3458, 0]
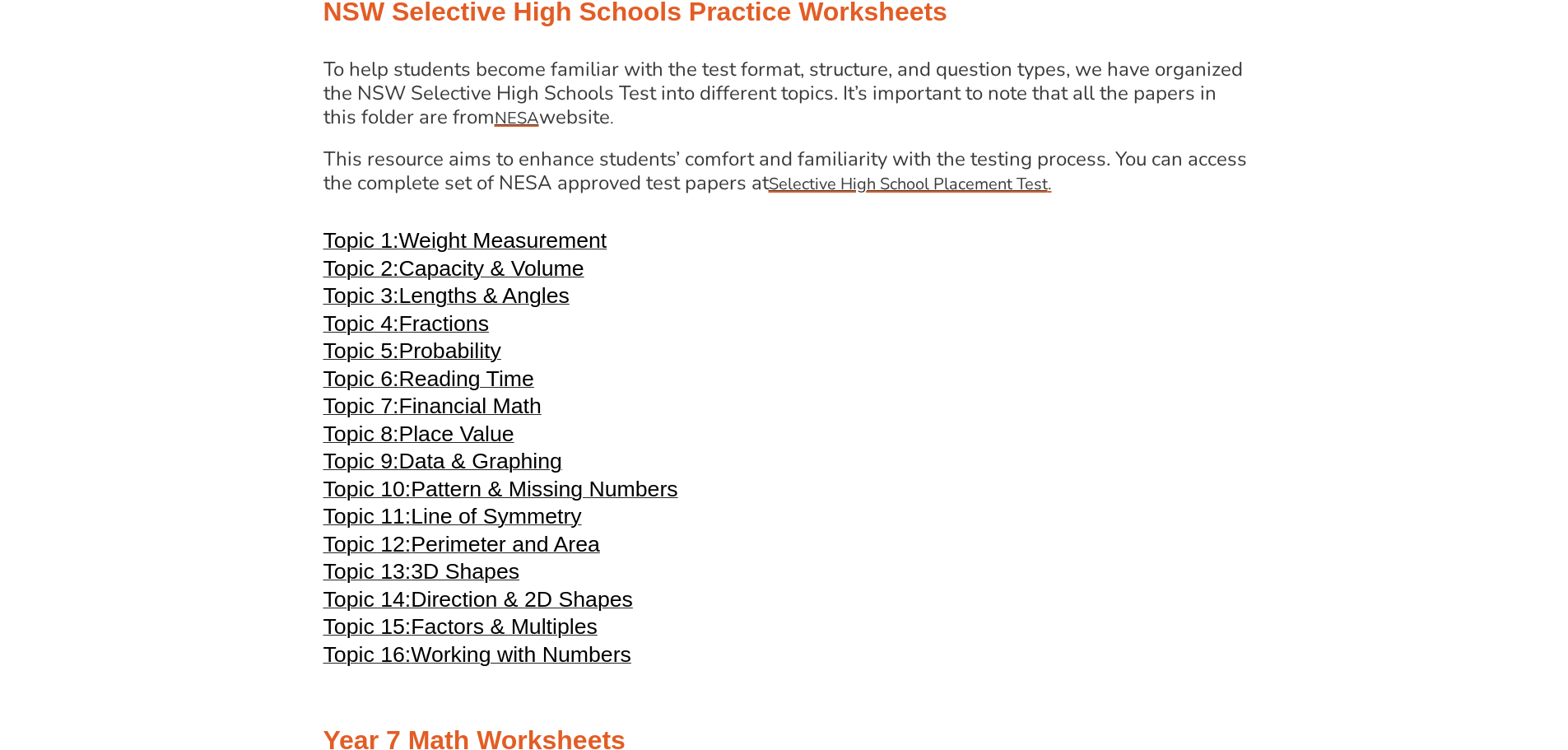
click at [435, 241] on span "Weight Measurement" at bounding box center [502, 241] width 208 height 25
click at [468, 627] on span "Factors & Multiples" at bounding box center [504, 626] width 187 height 25
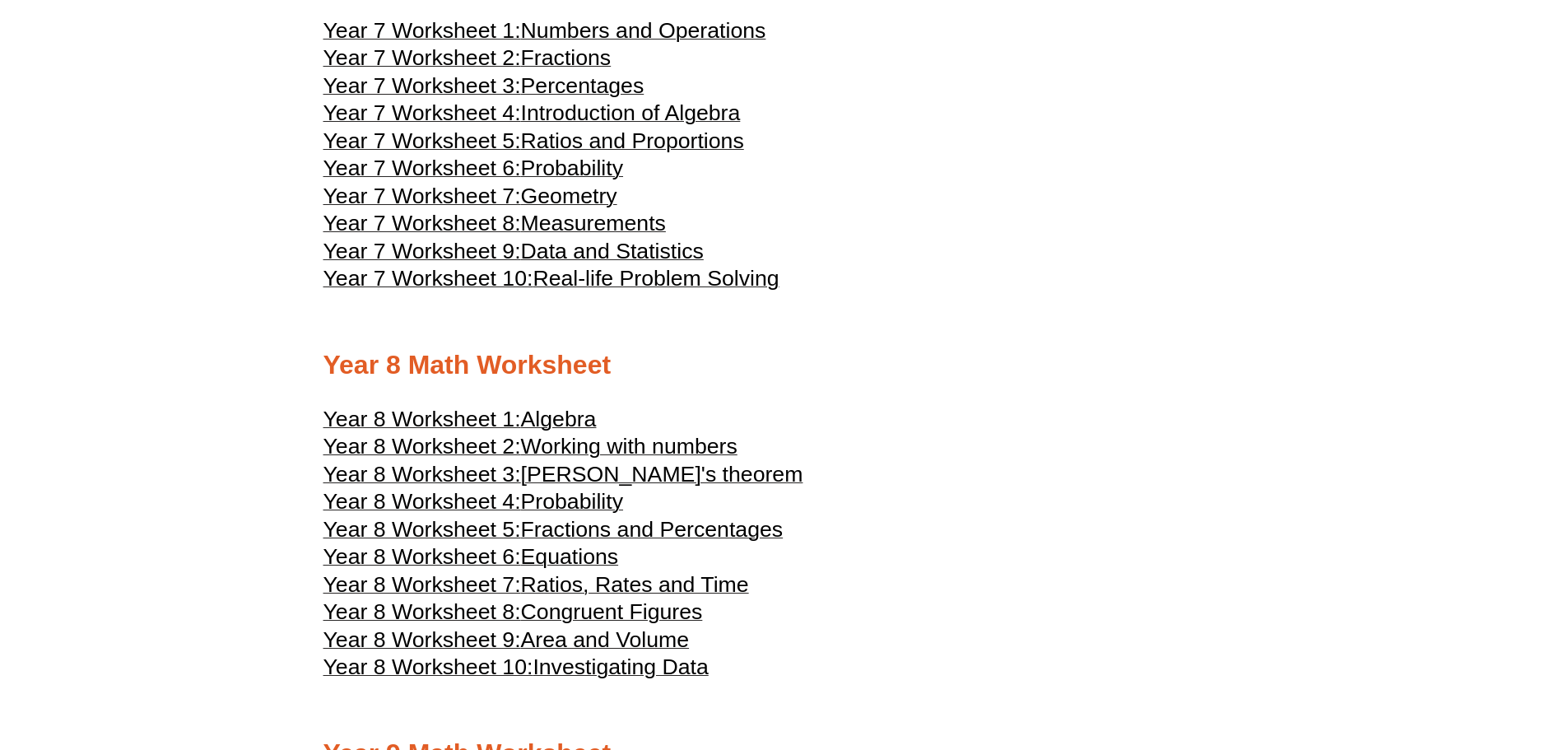
scroll to position [4446, 0]
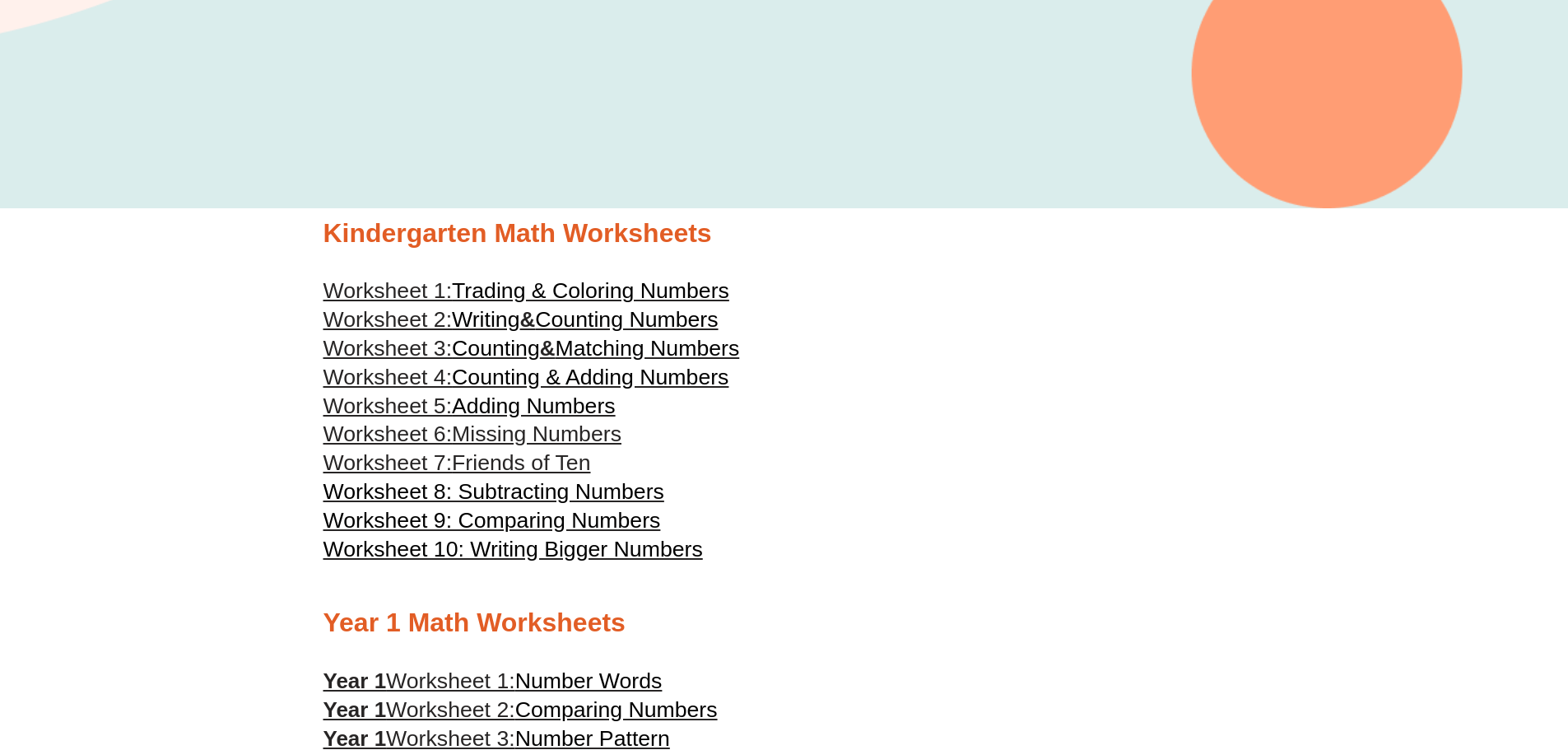
scroll to position [0, 0]
